Goal: Transaction & Acquisition: Obtain resource

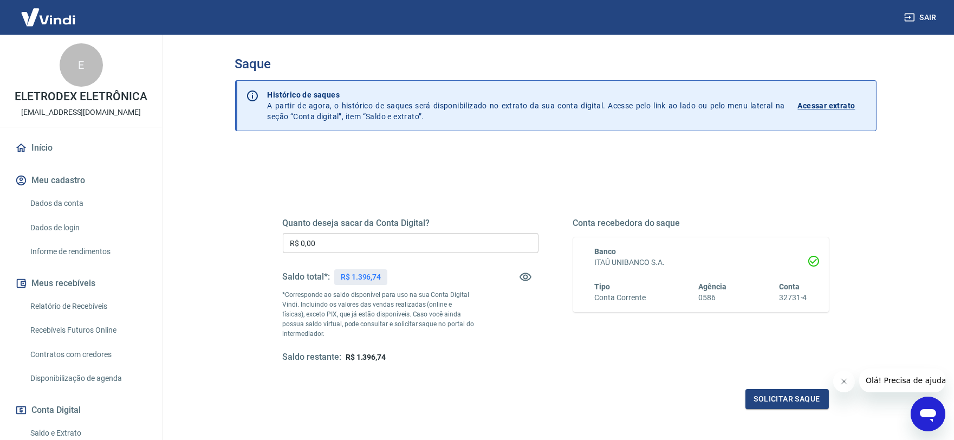
click at [326, 231] on div "Quanto deseja sacar da Conta Digital? R$ 0,00 ​ Saldo total*: R$ 1.396,74 *Corr…" at bounding box center [411, 290] width 256 height 145
click at [330, 240] on input "R$ 0,00" at bounding box center [411, 243] width 256 height 20
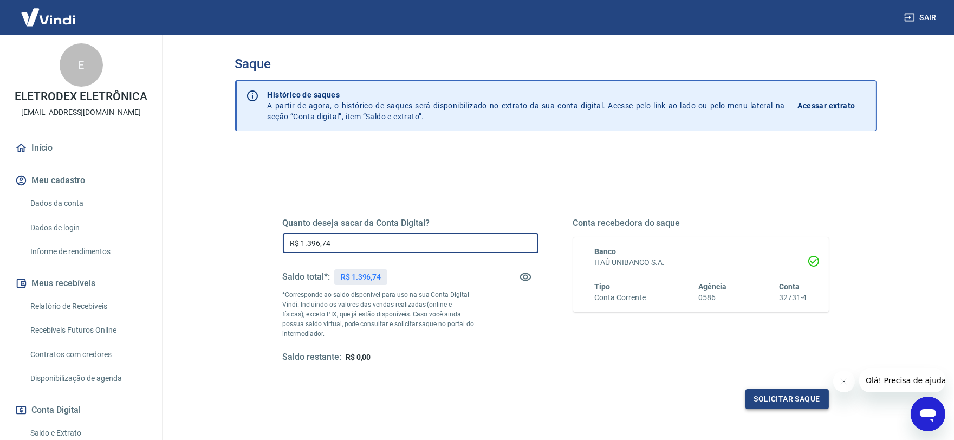
type input "R$ 1.396,74"
click at [791, 394] on button "Solicitar saque" at bounding box center [786, 399] width 83 height 20
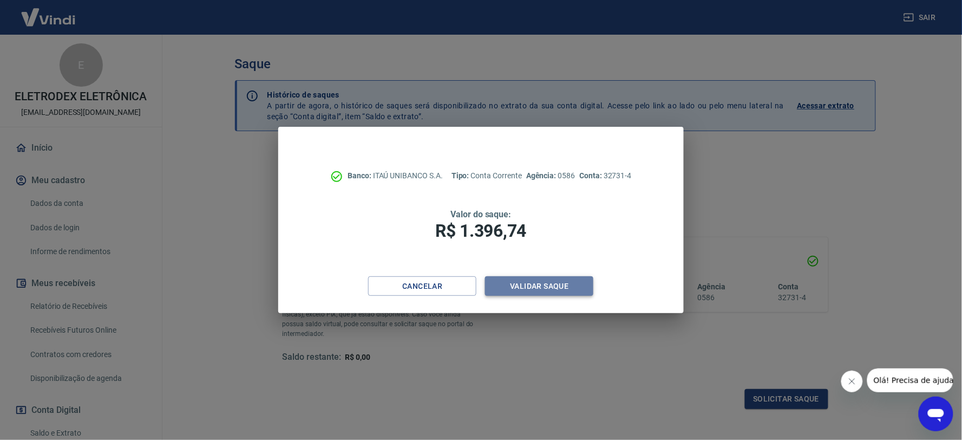
click at [560, 289] on button "Validar saque" at bounding box center [539, 286] width 108 height 20
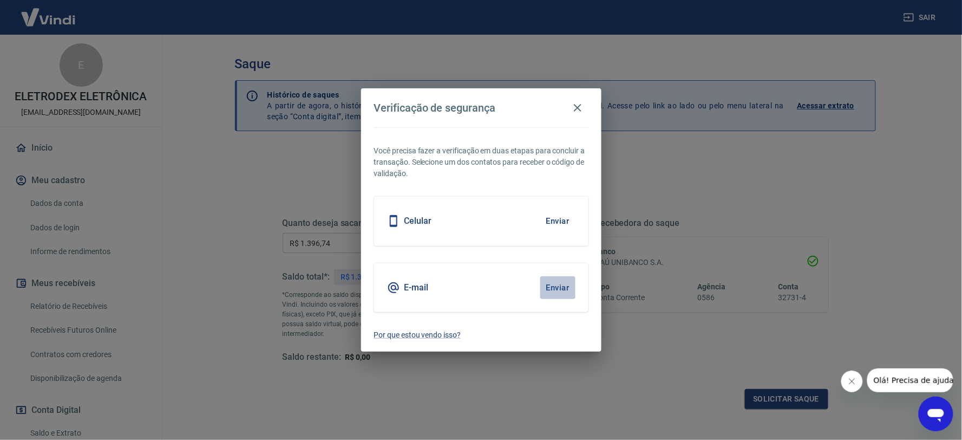
click at [556, 278] on button "Enviar" at bounding box center [557, 287] width 35 height 23
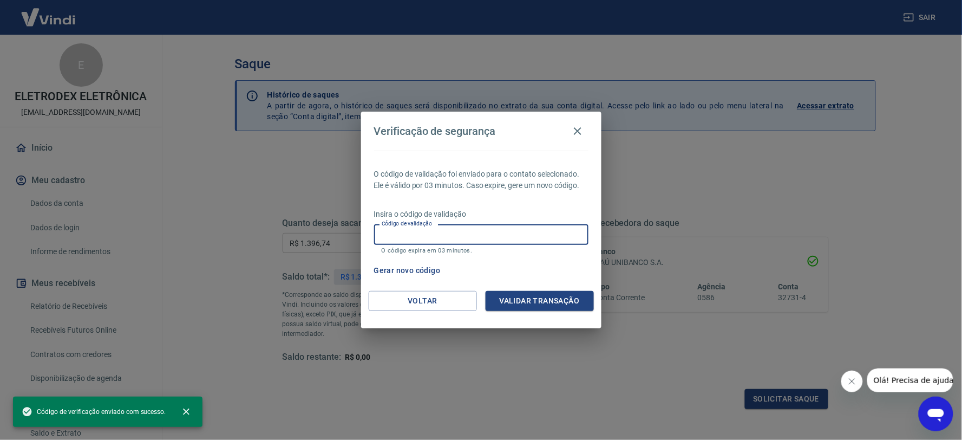
click at [405, 226] on div "Código de validação Código de validação O código expira em 03 minutos." at bounding box center [481, 238] width 214 height 29
paste input "469445"
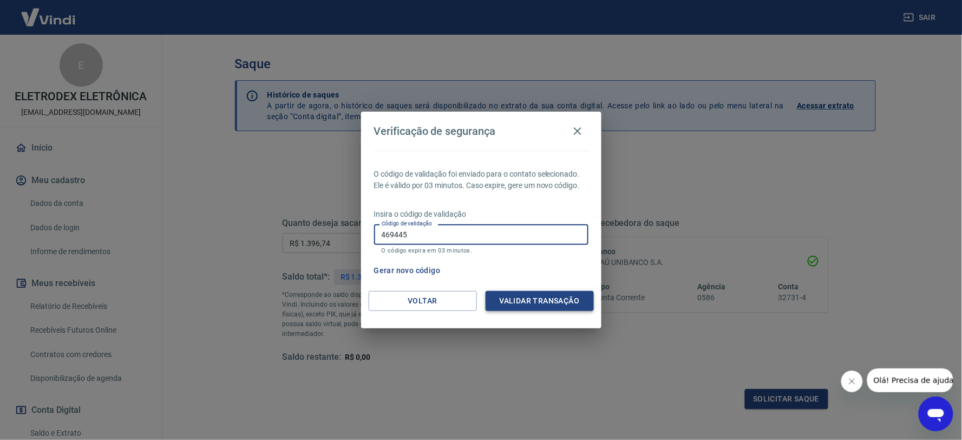
type input "469445"
click at [556, 291] on button "Validar transação" at bounding box center [540, 301] width 108 height 20
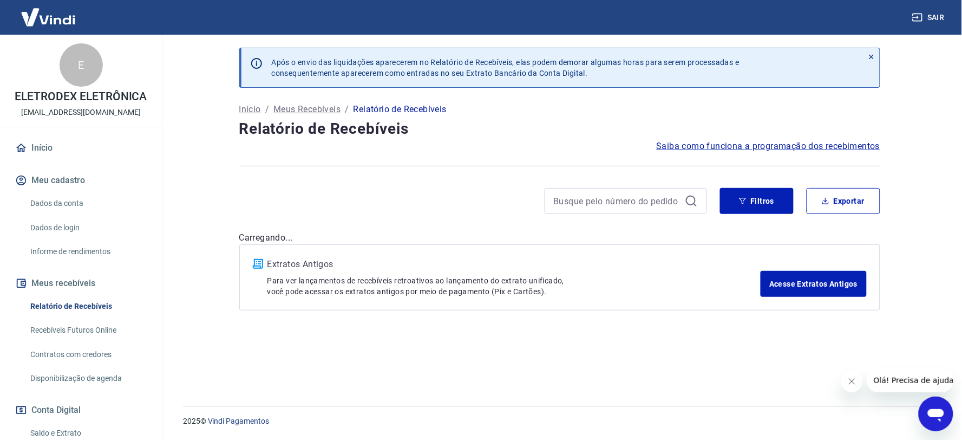
click at [719, 194] on div "Filtros Exportar" at bounding box center [559, 201] width 641 height 26
click at [748, 202] on button "Filtros" at bounding box center [757, 201] width 74 height 26
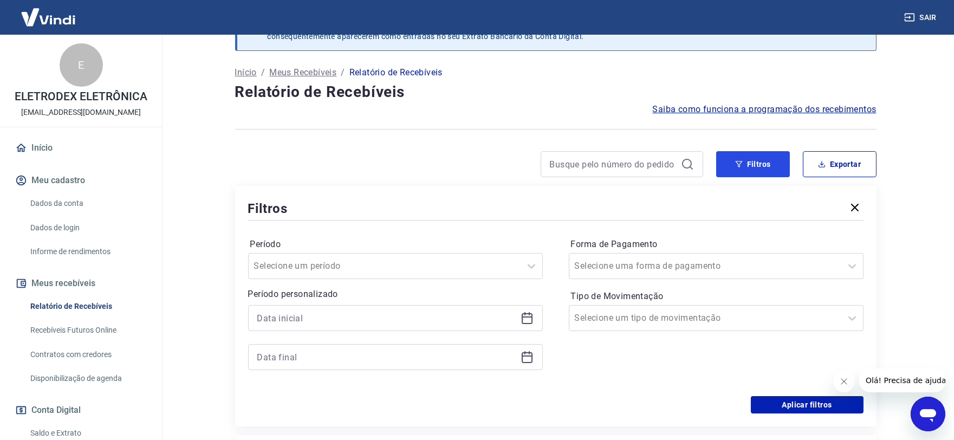
scroll to position [171, 0]
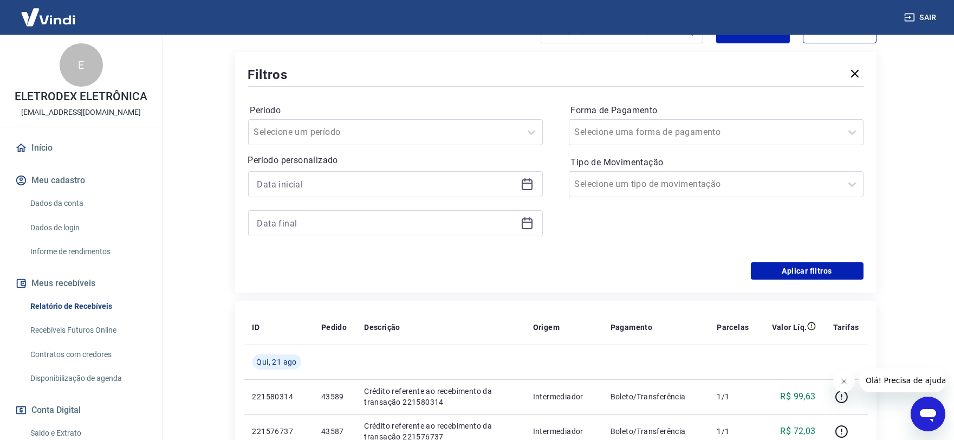
click at [527, 191] on div at bounding box center [395, 184] width 295 height 26
click at [527, 188] on icon at bounding box center [526, 184] width 13 height 13
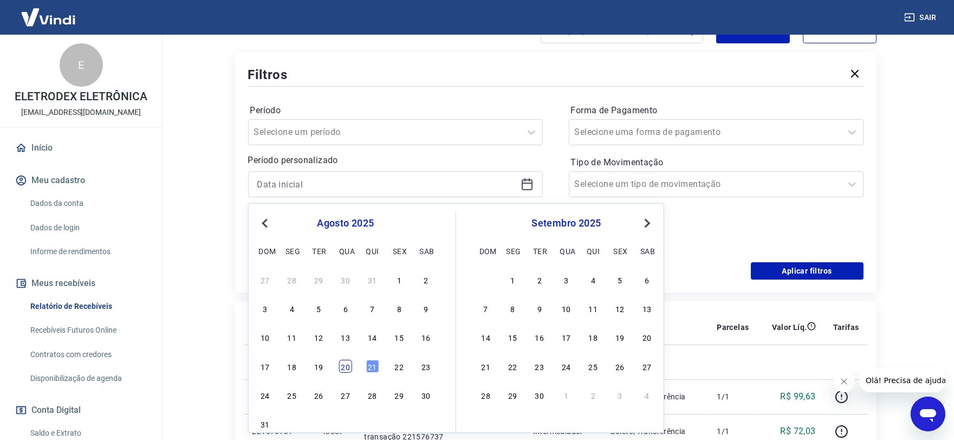
click at [343, 367] on div "20" at bounding box center [345, 366] width 13 height 13
type input "20/08/2025"
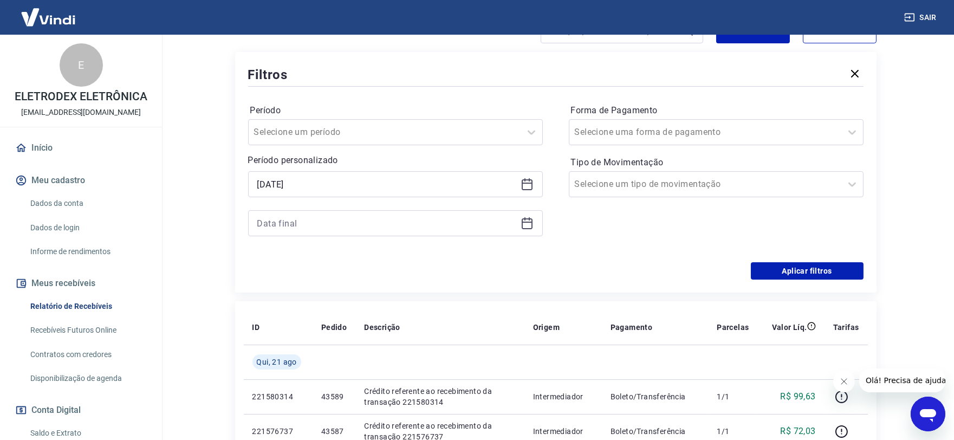
click at [537, 223] on div at bounding box center [395, 223] width 295 height 26
click at [527, 226] on icon at bounding box center [526, 223] width 13 height 13
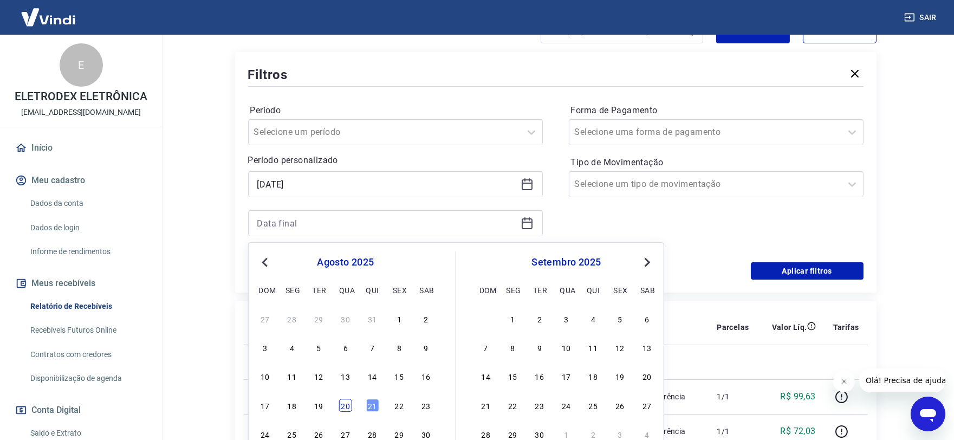
click at [341, 409] on div "20" at bounding box center [345, 405] width 13 height 13
type input "20/08/2025"
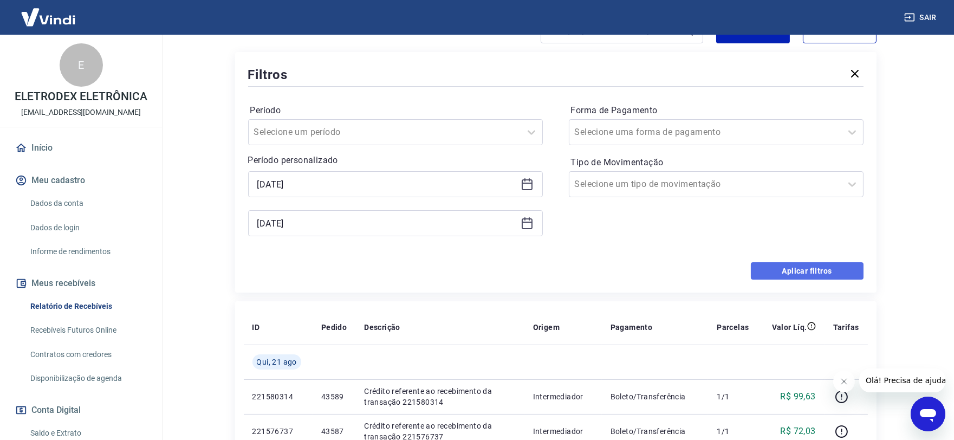
click at [783, 273] on button "Aplicar filtros" at bounding box center [806, 270] width 113 height 17
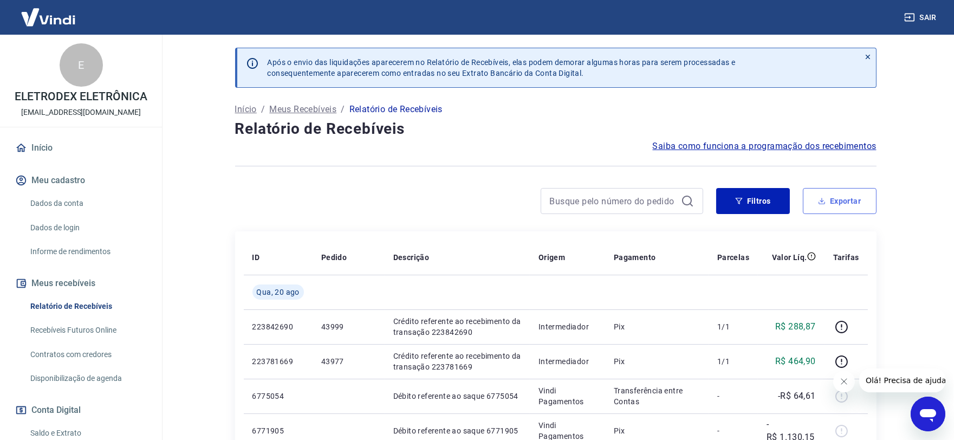
click at [839, 202] on button "Exportar" at bounding box center [839, 201] width 74 height 26
type input "20/08/2025"
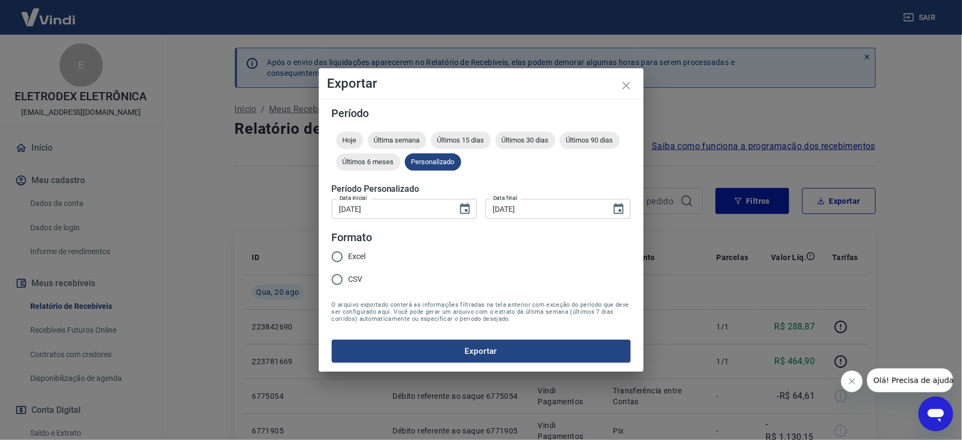
click at [339, 259] on input "Excel" at bounding box center [337, 256] width 23 height 23
radio input "true"
click at [455, 355] on button "Exportar" at bounding box center [481, 350] width 299 height 23
